Goal: Check status

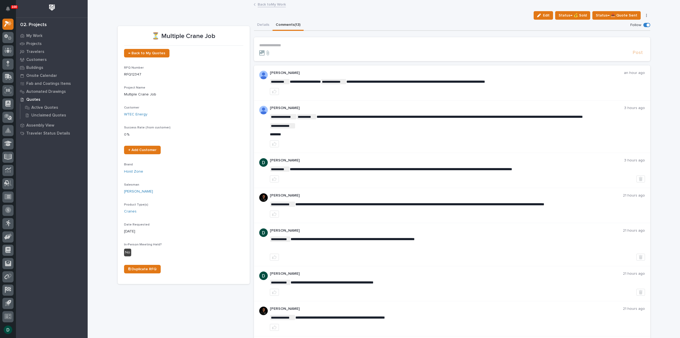
click at [280, 3] on link "Back to My Work" at bounding box center [272, 4] width 28 height 6
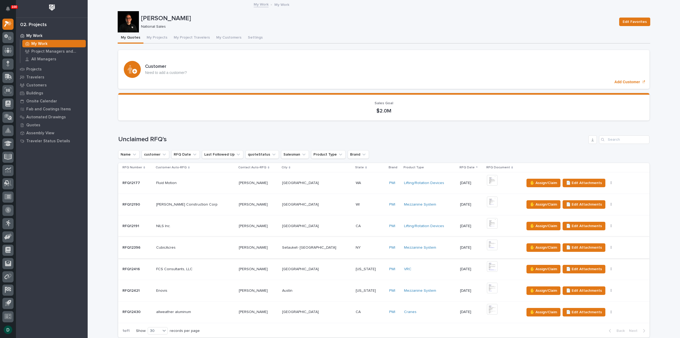
scroll to position [212, 0]
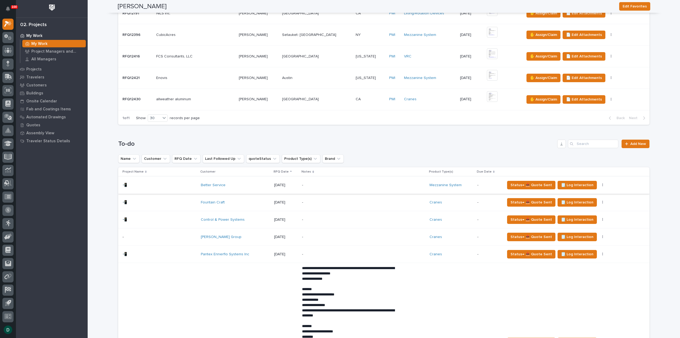
click at [602, 185] on icon "button" at bounding box center [602, 185] width 1 height 4
click at [581, 212] on span "Status→ ⏳ Inactive" at bounding box center [572, 212] width 32 height 6
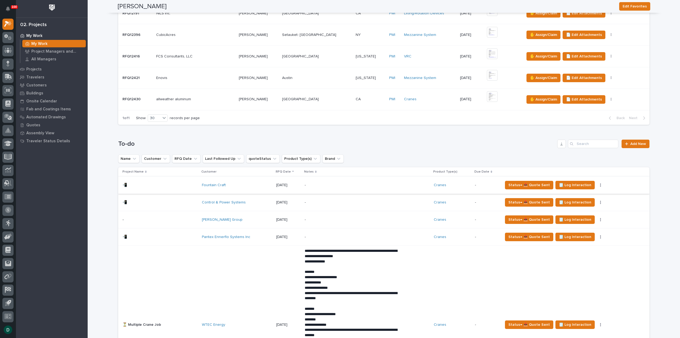
click at [597, 183] on button "button" at bounding box center [600, 185] width 7 height 4
click at [576, 212] on span "Status→ ⏳ Inactive" at bounding box center [570, 212] width 32 height 6
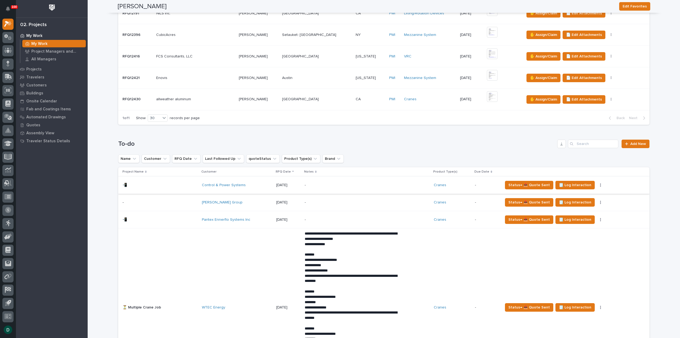
click at [600, 184] on icon "button" at bounding box center [600, 185] width 1 height 3
click at [568, 211] on span "Status→ ⏳ Inactive" at bounding box center [570, 212] width 32 height 6
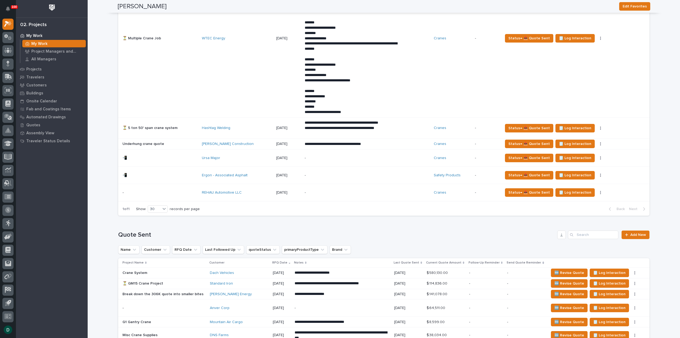
scroll to position [505, 0]
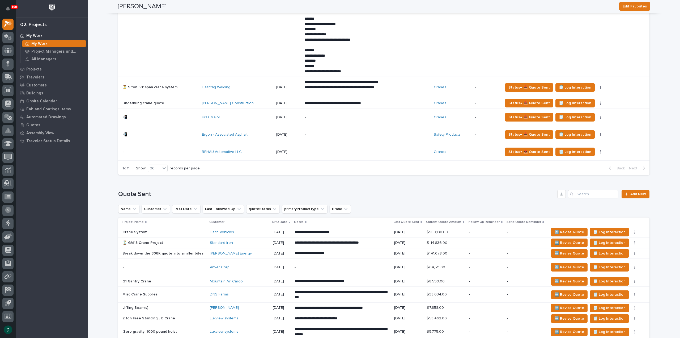
click at [190, 118] on p at bounding box center [159, 117] width 75 height 5
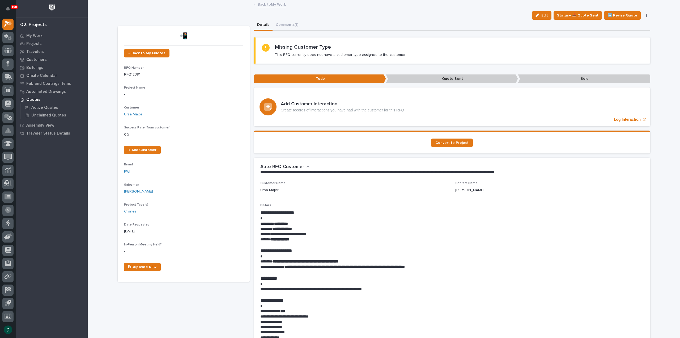
scroll to position [27, 0]
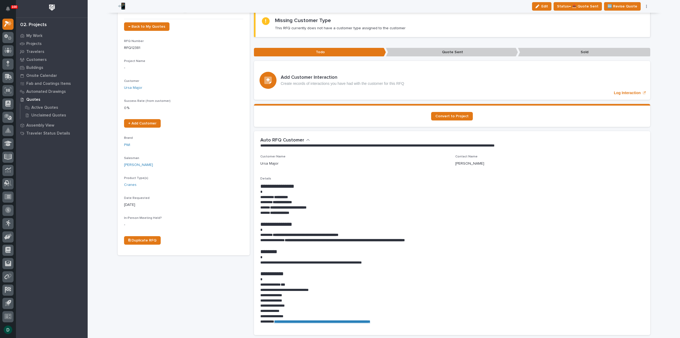
click at [390, 261] on p "**********" at bounding box center [452, 262] width 384 height 5
click at [307, 210] on p "**********" at bounding box center [452, 212] width 384 height 5
